Goal: Transaction & Acquisition: Purchase product/service

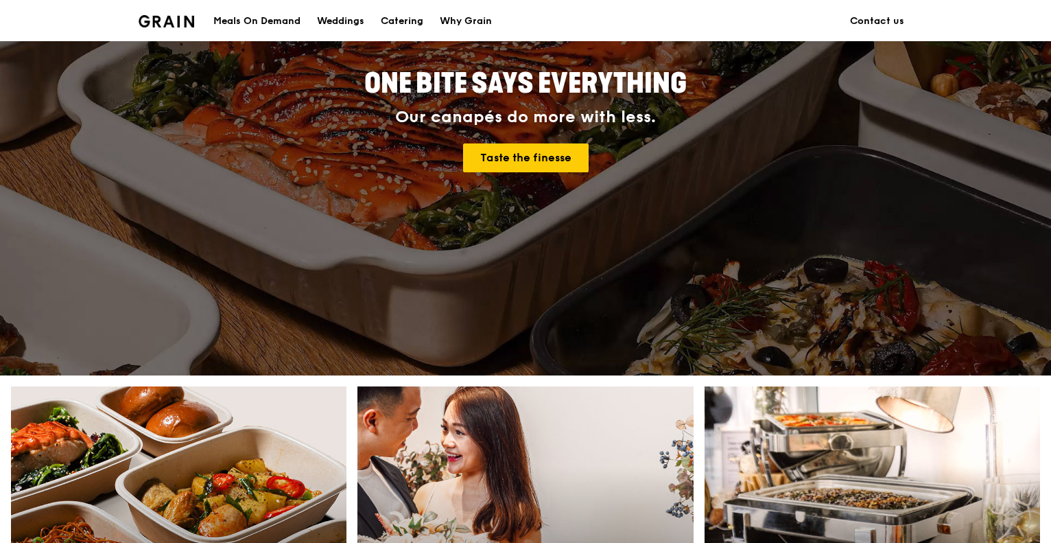
scroll to position [206, 0]
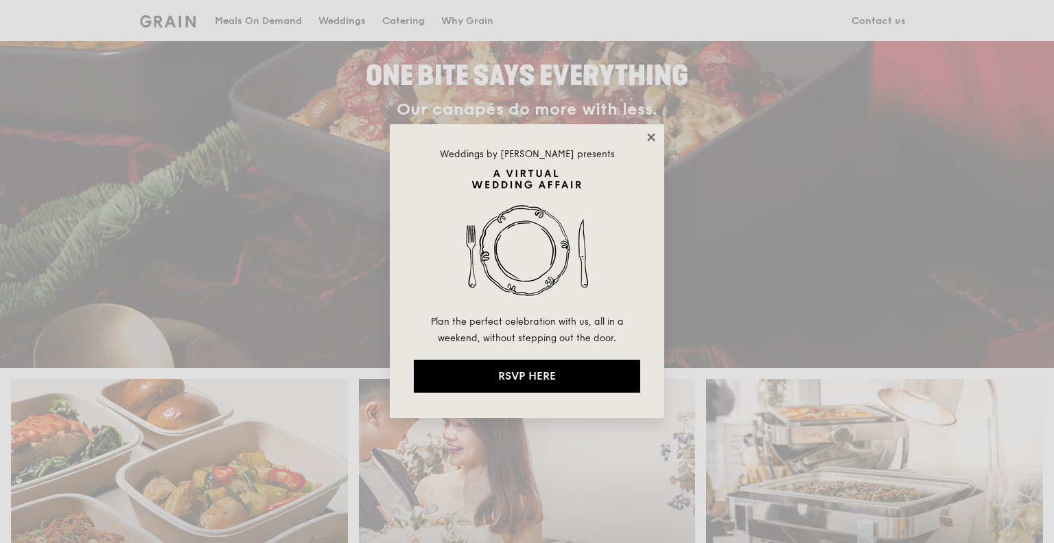
click at [648, 138] on icon at bounding box center [651, 137] width 12 height 12
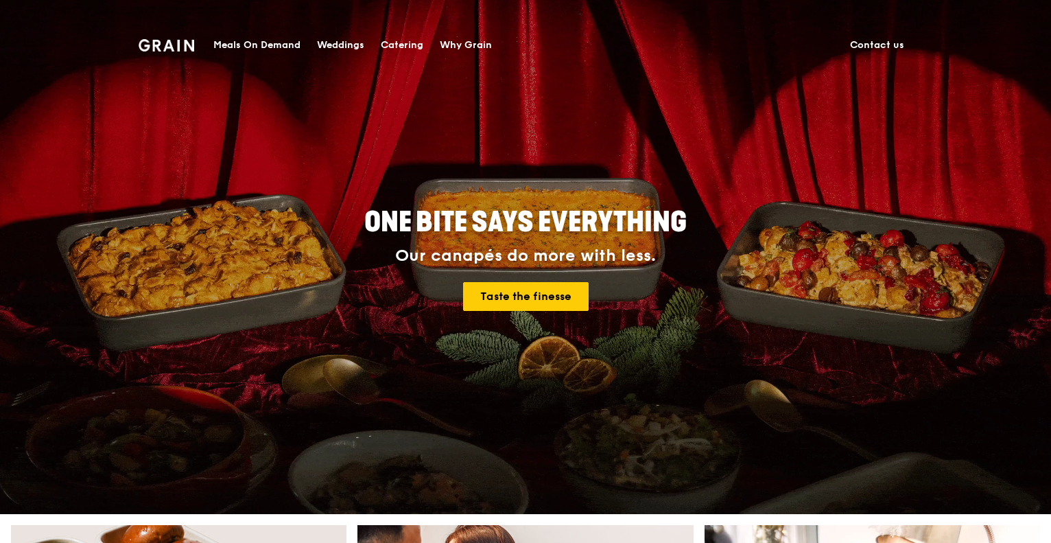
scroll to position [0, 0]
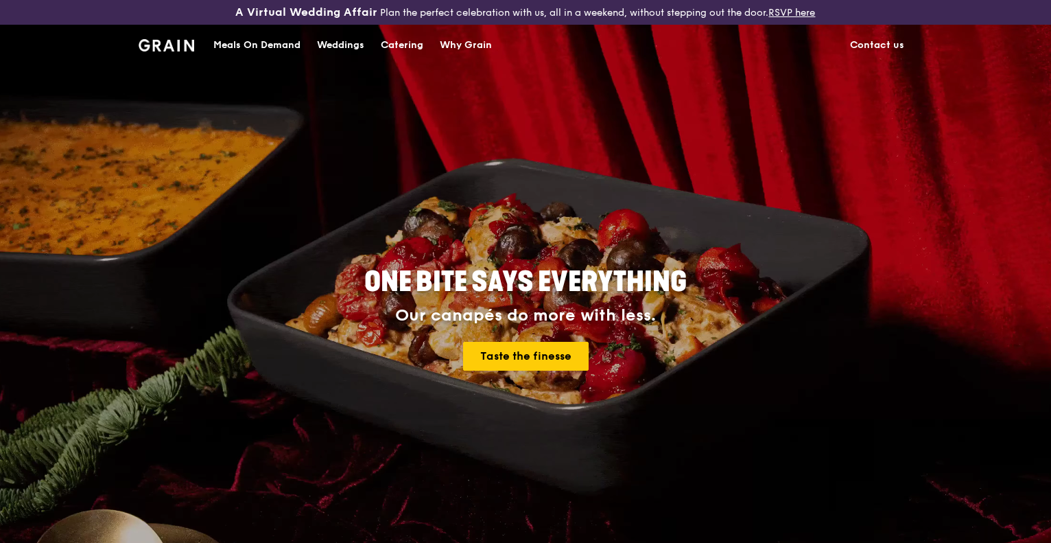
click at [250, 46] on div "Meals On Demand" at bounding box center [256, 45] width 87 height 41
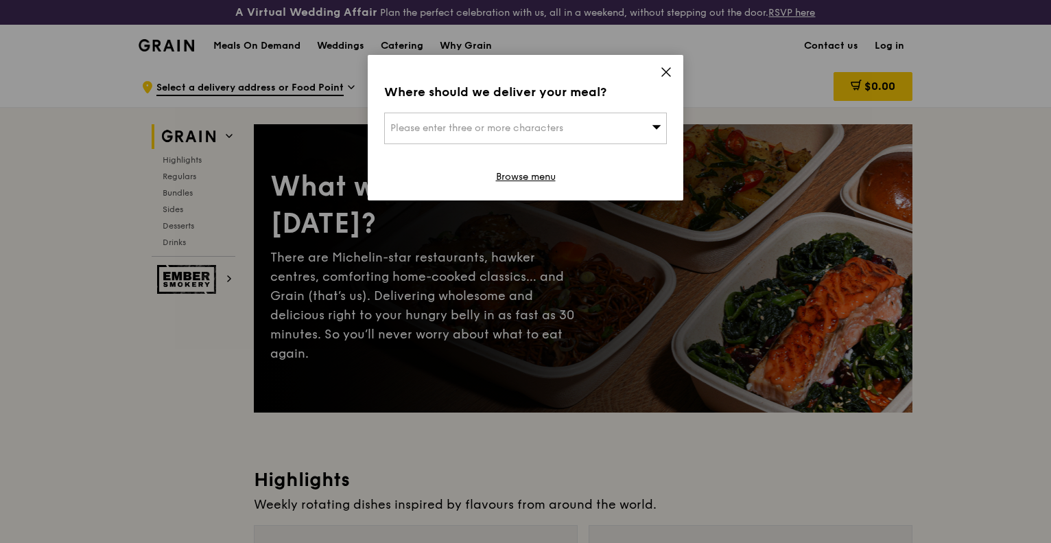
click at [963, 262] on div "Where should we deliver your meal? Please enter three or more characters Browse…" at bounding box center [525, 271] width 1051 height 543
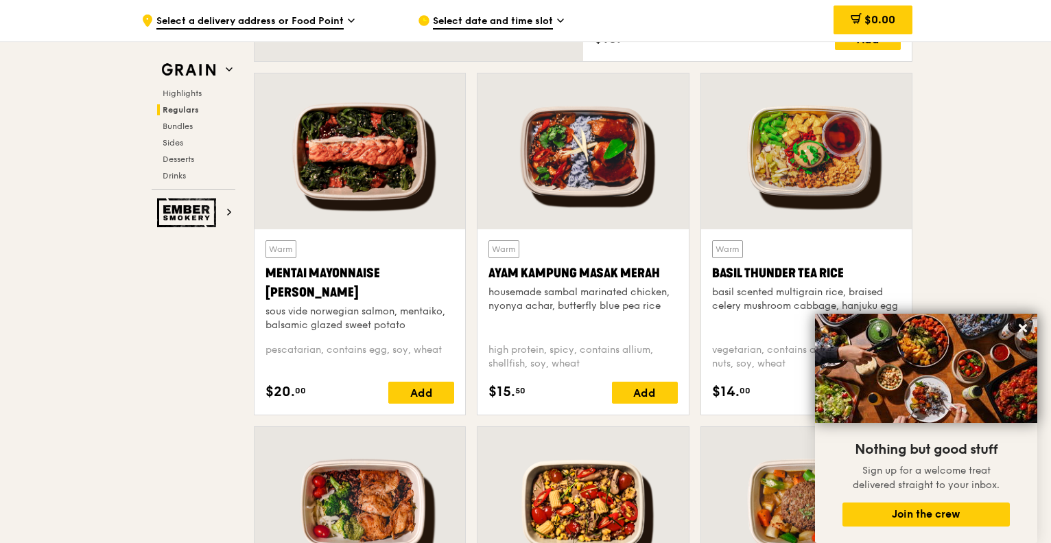
scroll to position [1304, 0]
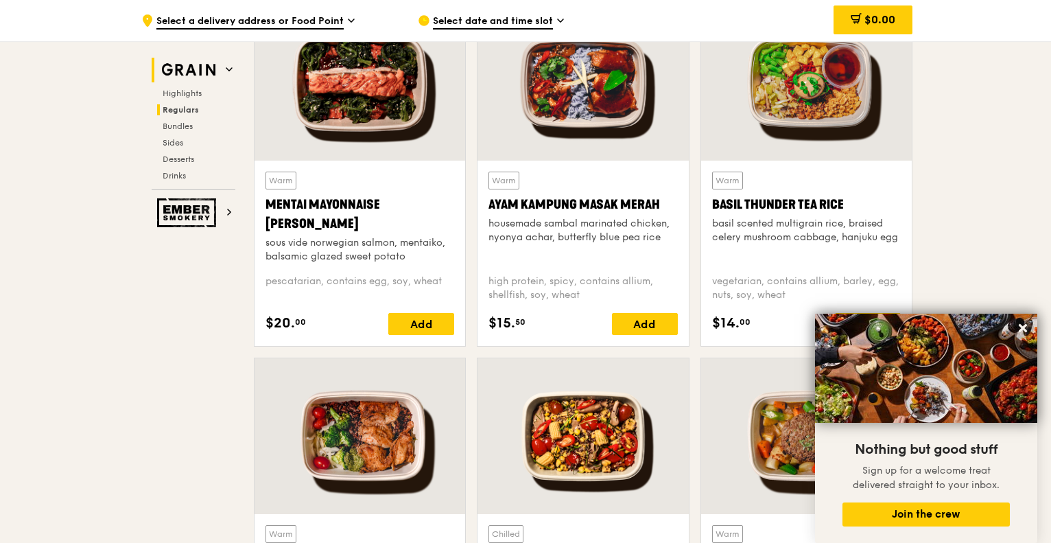
click at [195, 78] on img at bounding box center [188, 70] width 63 height 25
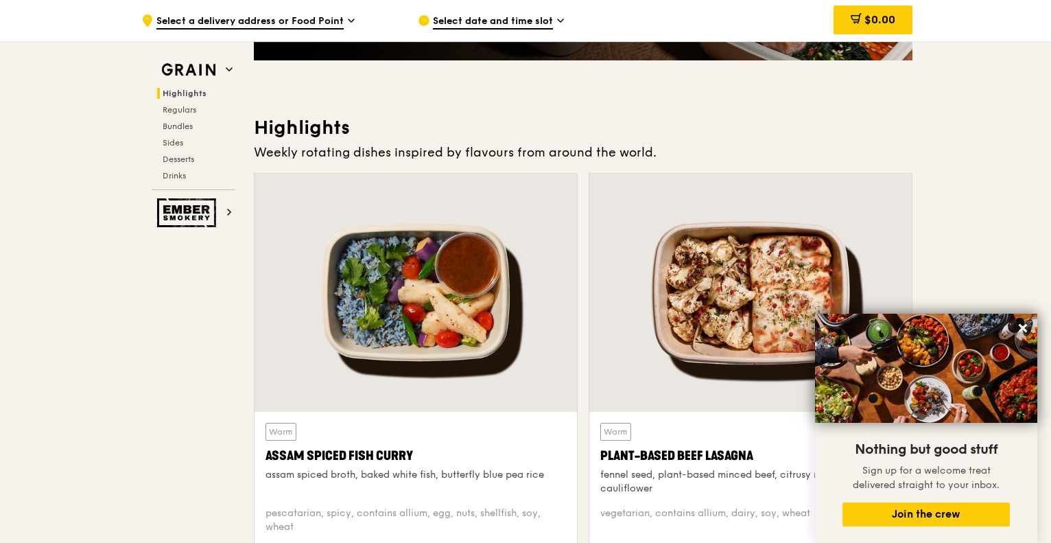
scroll to position [274, 0]
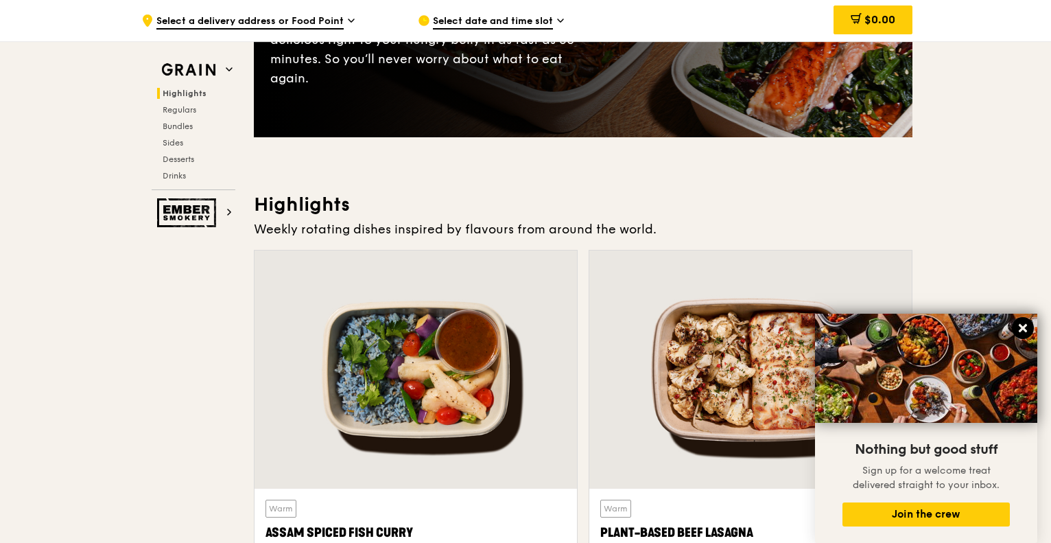
click at [1019, 329] on icon at bounding box center [1023, 328] width 12 height 12
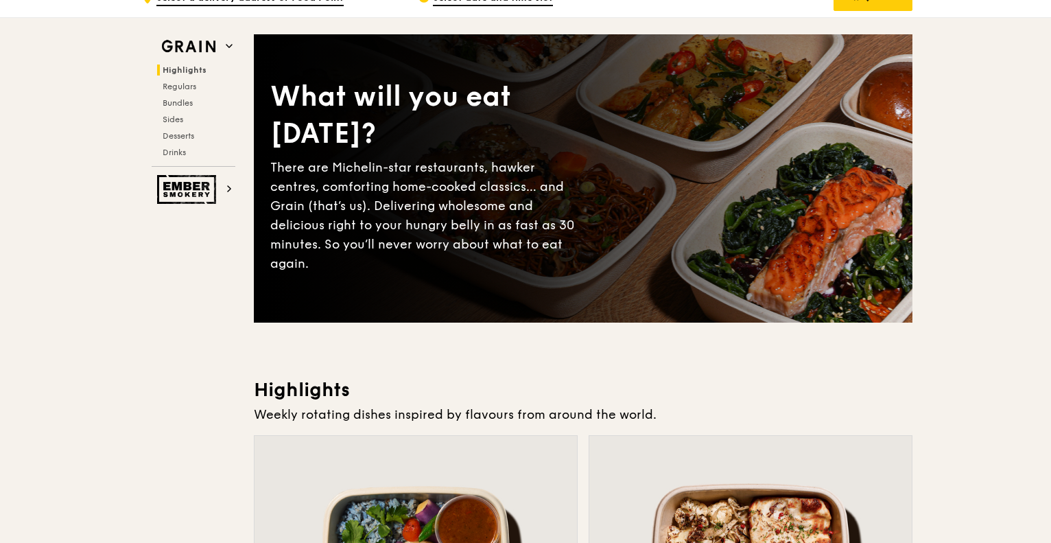
scroll to position [0, 0]
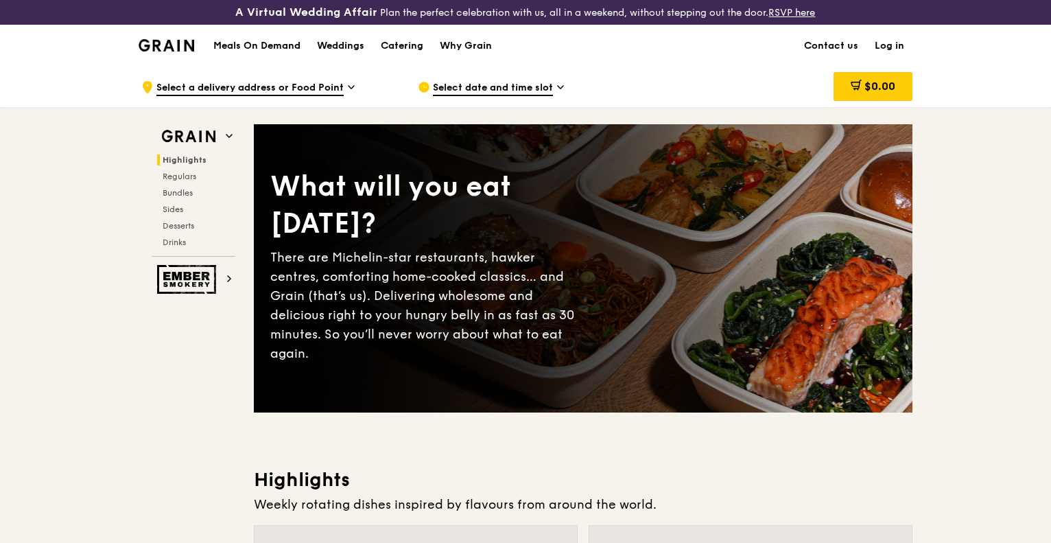
click at [294, 42] on h1 "Meals On Demand" at bounding box center [256, 46] width 87 height 14
click at [180, 172] on span "Regulars" at bounding box center [181, 177] width 36 height 10
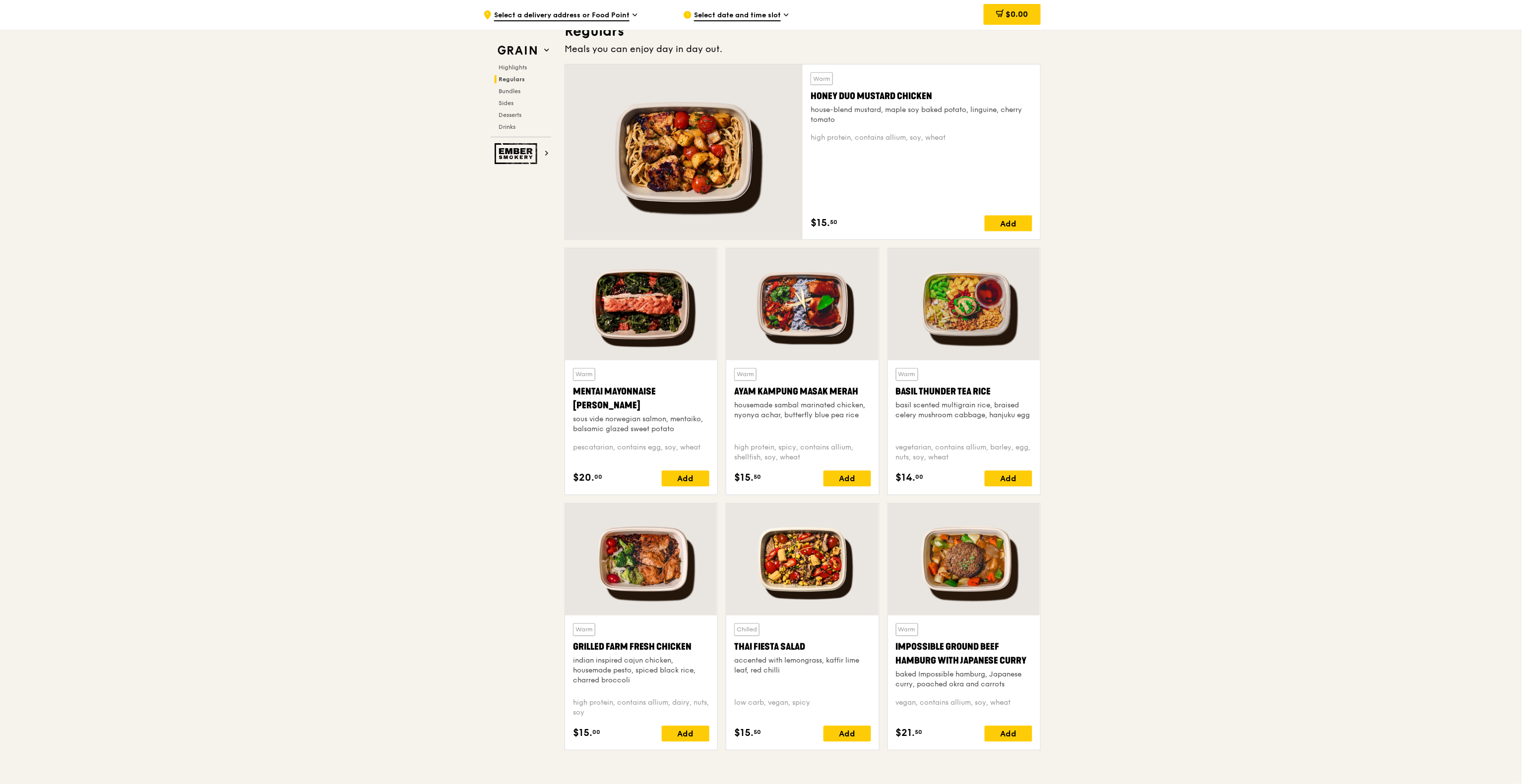
scroll to position [676, 0]
